Goal: Information Seeking & Learning: Learn about a topic

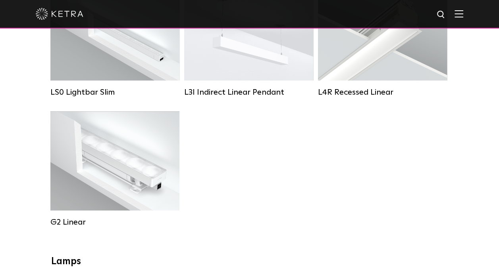
scroll to position [357, 0]
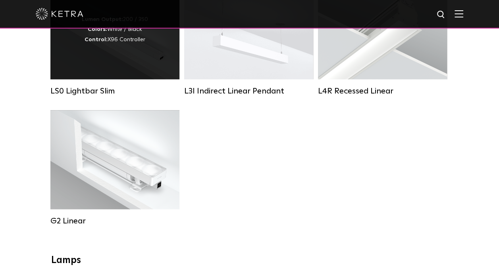
click at [125, 67] on div "Lumen Output: 200 / 350 Colors: White / Black Control: X96 Controller" at bounding box center [114, 29] width 129 height 99
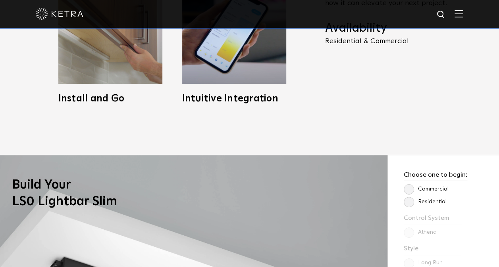
scroll to position [595, 0]
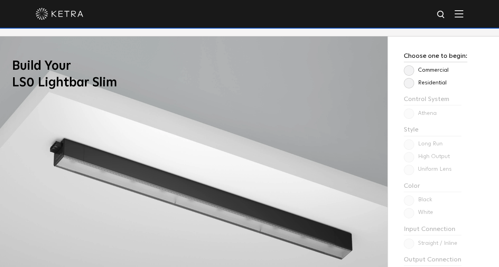
click at [408, 82] on label "Residential" at bounding box center [425, 83] width 43 height 7
click at [0, 0] on input "Residential" at bounding box center [0, 0] width 0 height 0
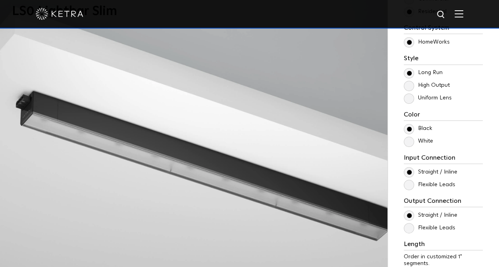
scroll to position [675, 0]
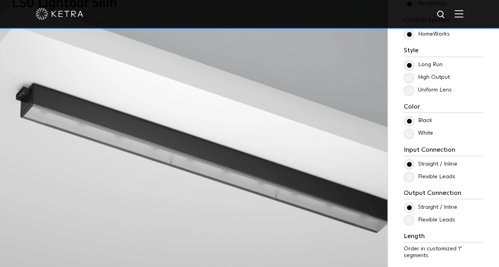
click at [409, 133] on label "White" at bounding box center [418, 133] width 29 height 7
click at [0, 0] on input "White" at bounding box center [0, 0] width 0 height 0
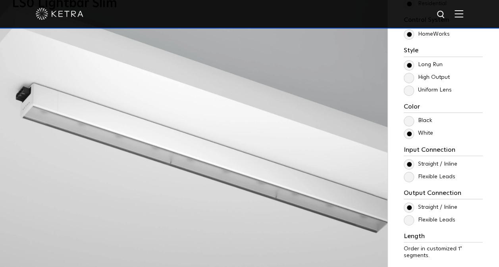
scroll to position [754, 0]
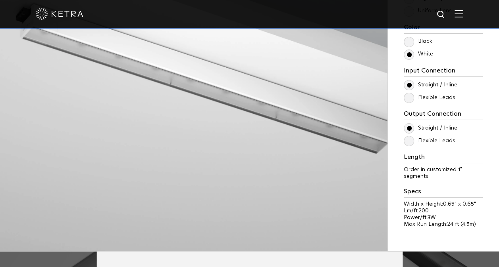
click at [410, 139] on label "Flexible Leads" at bounding box center [430, 141] width 52 height 7
click at [0, 0] on input "Flexible Leads" at bounding box center [0, 0] width 0 height 0
click at [406, 126] on label "Straight / Inline" at bounding box center [431, 128] width 54 height 7
click at [0, 0] on input "Straight / Inline" at bounding box center [0, 0] width 0 height 0
click at [408, 139] on label "Flexible Leads" at bounding box center [430, 141] width 52 height 7
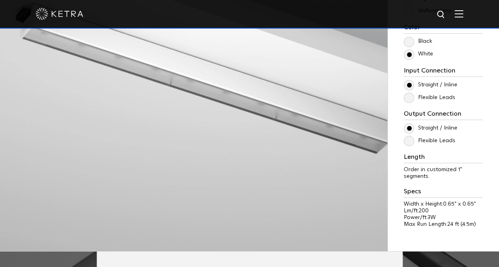
click at [0, 0] on input "Flexible Leads" at bounding box center [0, 0] width 0 height 0
click at [407, 96] on label "Flexible Leads" at bounding box center [430, 97] width 52 height 7
click at [0, 0] on input "Flexible Leads" at bounding box center [0, 0] width 0 height 0
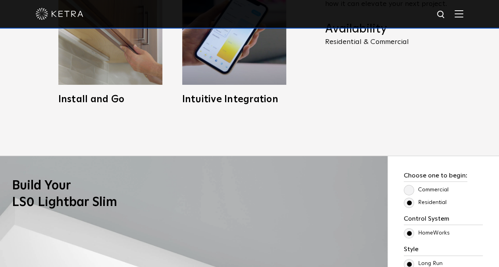
scroll to position [476, 0]
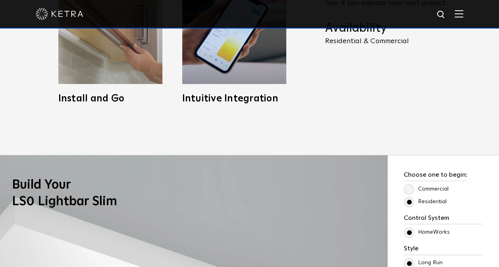
drag, startPoint x: 117, startPoint y: 203, endPoint x: 15, endPoint y: 202, distance: 101.6
click at [15, 202] on h3 "Build Your LS0 Lightbar Slim" at bounding box center [261, 193] width 499 height 33
copy h3 "LS0 Lightbar Slim"
